Goal: Task Accomplishment & Management: Manage account settings

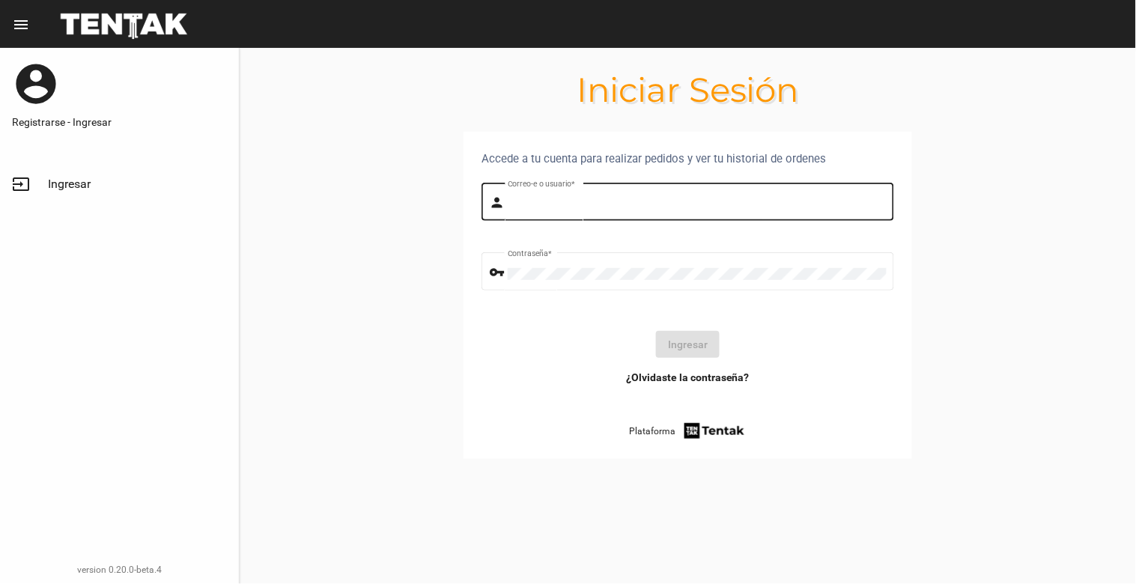
type input "[EMAIL_ADDRESS][DOMAIN_NAME]"
click at [712, 195] on div "[EMAIL_ADDRESS][DOMAIN_NAME] Correo-e o usuario *" at bounding box center [697, 200] width 379 height 41
click at [702, 347] on button "Ingresar" at bounding box center [688, 344] width 64 height 27
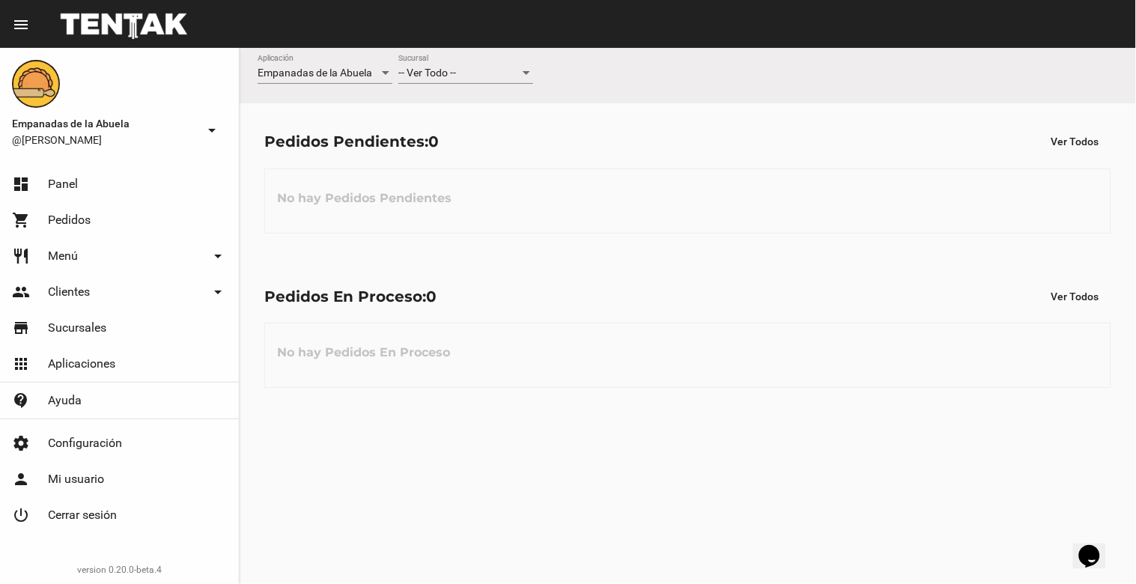
click at [526, 69] on div at bounding box center [526, 73] width 13 height 12
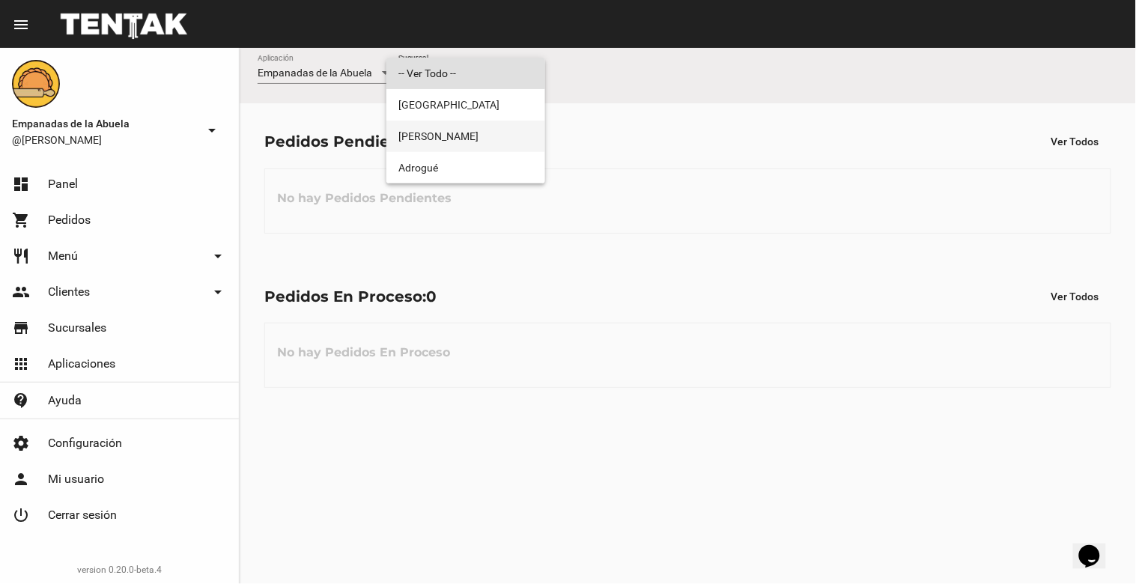
click at [515, 129] on span "[PERSON_NAME]" at bounding box center [465, 136] width 135 height 31
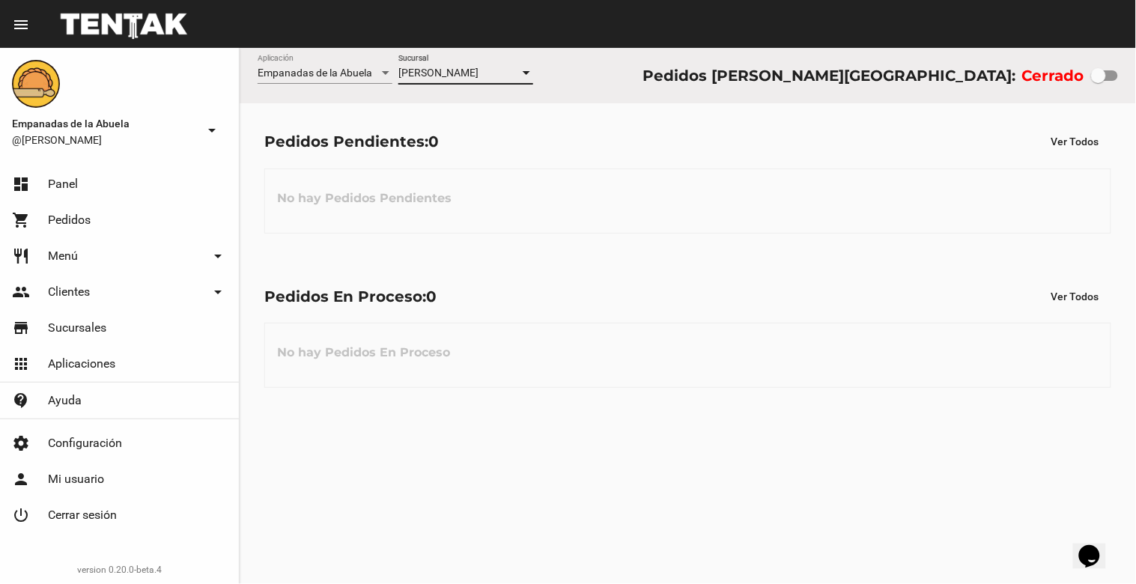
drag, startPoint x: 1102, startPoint y: 73, endPoint x: 1135, endPoint y: 68, distance: 33.4
click at [1135, 68] on div "Empanadas de la Abuela Aplicación [PERSON_NAME] [GEOGRAPHIC_DATA] Pedidos [PERS…" at bounding box center [688, 75] width 896 height 55
checkbox input "true"
